Goal: Task Accomplishment & Management: Complete application form

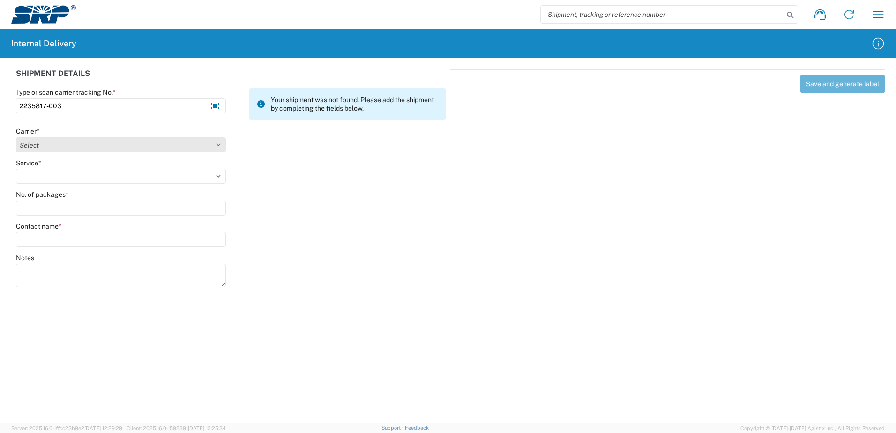
type input "2235817-003"
click at [218, 143] on select "Select Amazon Logistics ATI Trucking BC Dimerco Logistics Empire Southwest FedE…" at bounding box center [121, 144] width 210 height 15
select select "18714"
click at [16, 137] on select "Select Amazon Logistics ATI Trucking BC Dimerco Logistics Empire Southwest FedE…" at bounding box center [121, 144] width 210 height 15
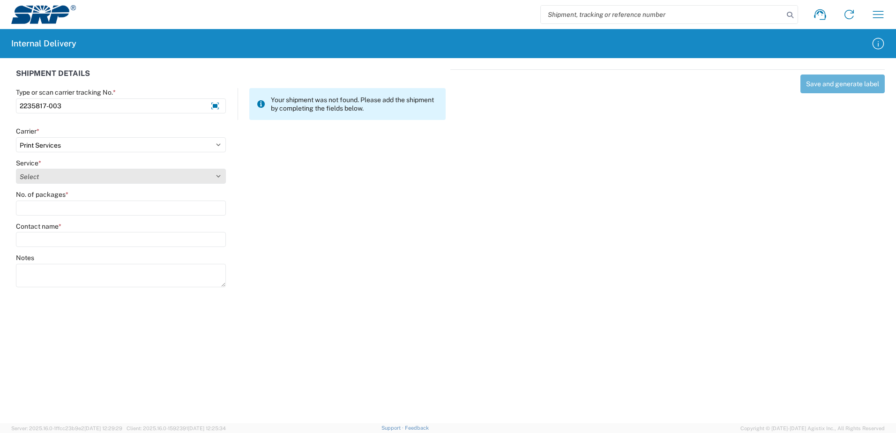
click at [217, 174] on select "Select Ground Inter-office" at bounding box center [121, 176] width 210 height 15
select select "35764"
click at [16, 169] on select "Select Ground Inter-office" at bounding box center [121, 176] width 210 height 15
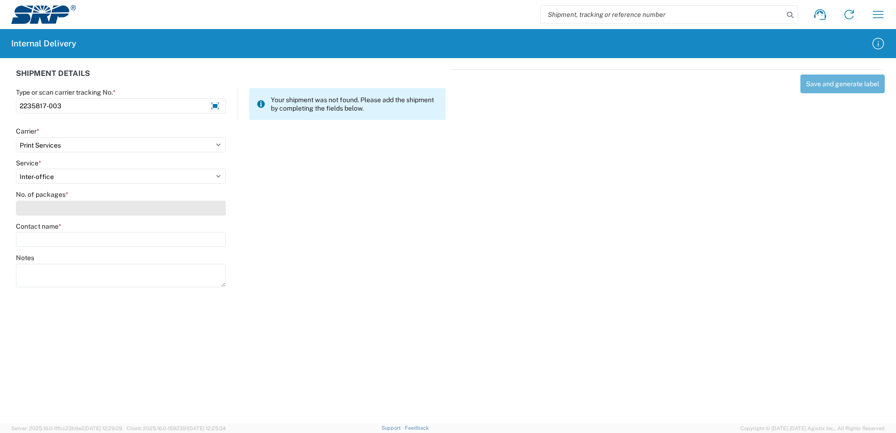
click at [209, 211] on input "No. of packages *" at bounding box center [121, 208] width 210 height 15
type input "1"
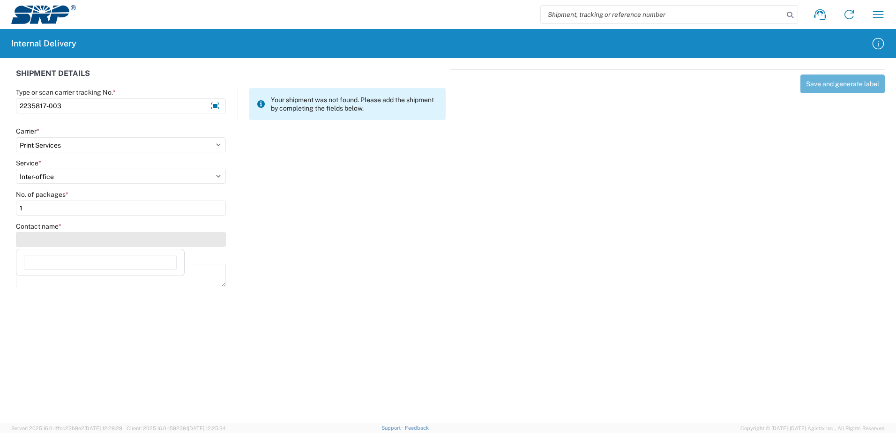
click at [202, 238] on input "Contact name *" at bounding box center [121, 239] width 210 height 15
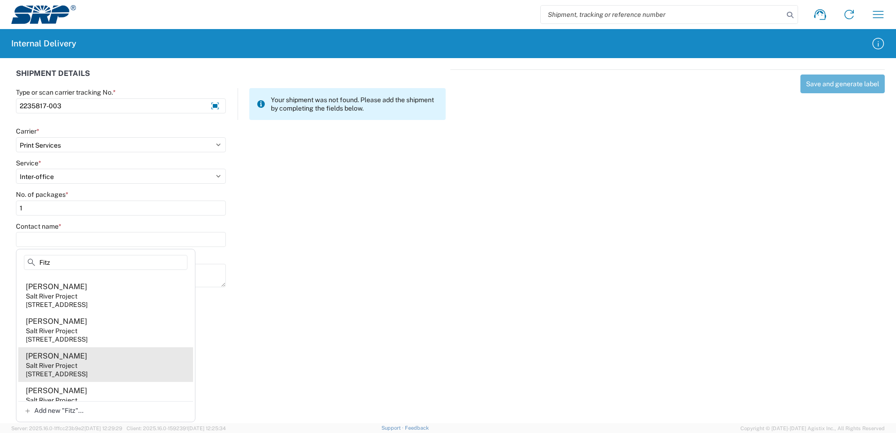
scroll to position [47, 0]
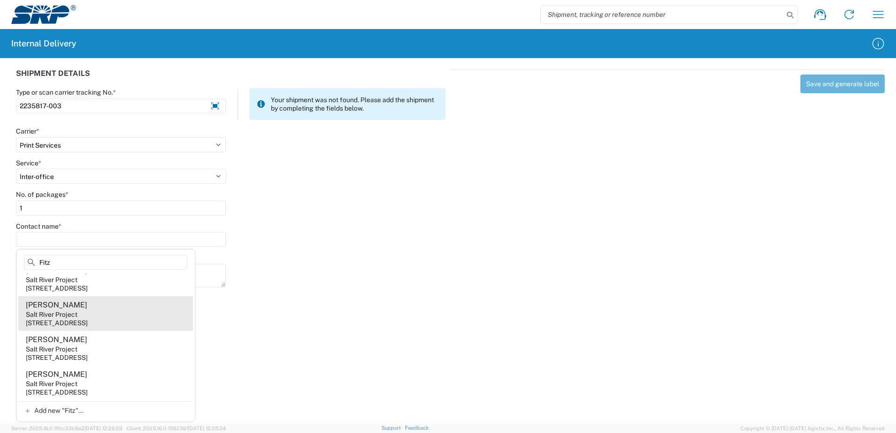
type input "Fitz"
click at [76, 318] on div "Salt River Project" at bounding box center [52, 314] width 52 height 8
type input "[PERSON_NAME]"
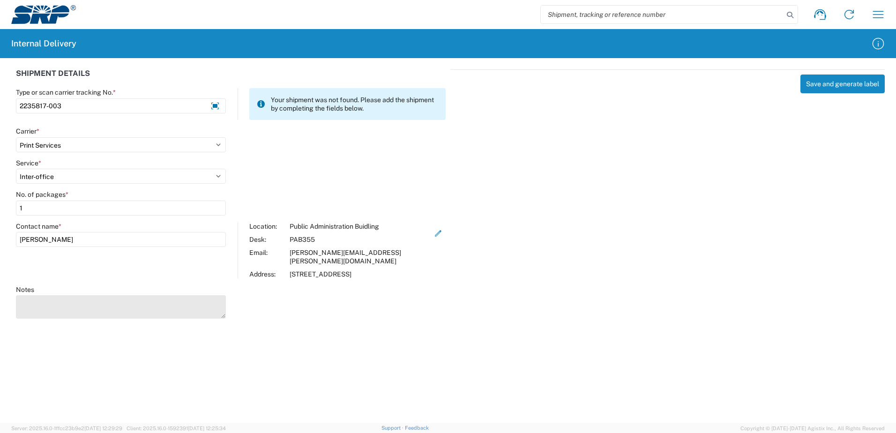
click at [80, 302] on textarea "Notes" at bounding box center [121, 306] width 210 height 23
type textarea "Green Team Bucks Handout"
click at [422, 300] on div "Notes Green Team Bucks Handout" at bounding box center [231, 306] width 440 height 42
click at [836, 81] on button "Save and generate label" at bounding box center [842, 84] width 84 height 19
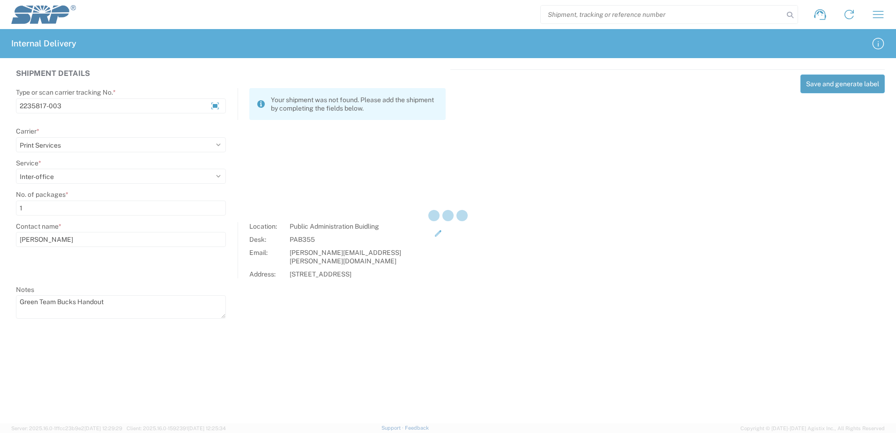
select select
